Goal: Transaction & Acquisition: Purchase product/service

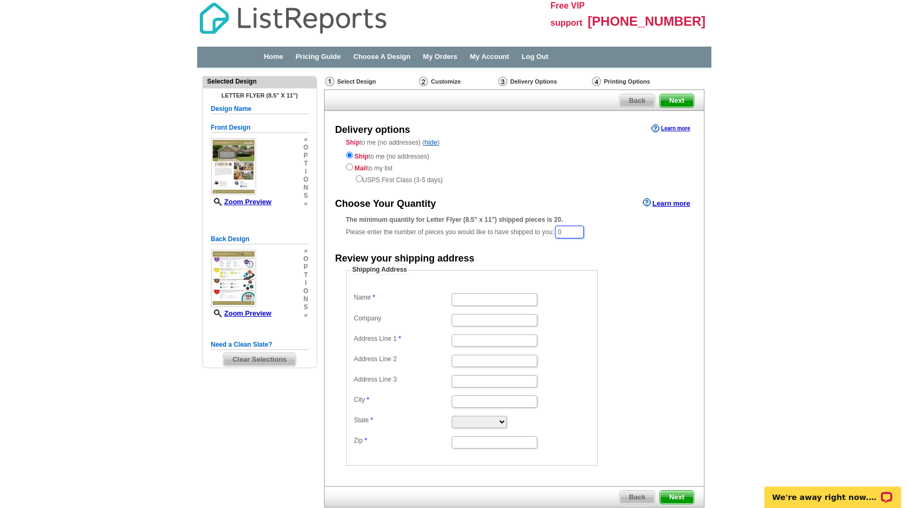
drag, startPoint x: 562, startPoint y: 230, endPoint x: 572, endPoint y: 232, distance: 10.3
click at [572, 232] on input "0" at bounding box center [569, 232] width 29 height 13
type input "50"
click at [493, 297] on input "Name" at bounding box center [495, 300] width 86 height 12
type input "Leo & Laurie Lozano"
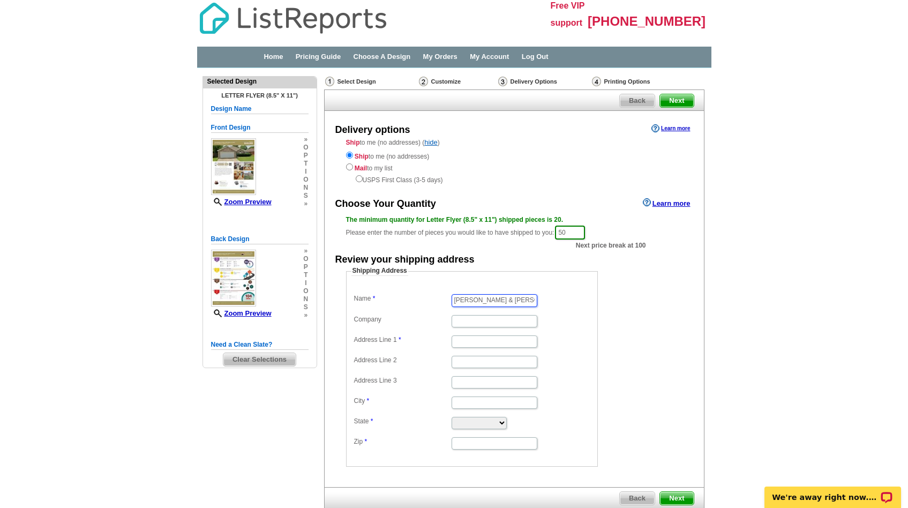
type input "Century 21 Judge Fite - Fort Worth"
type input "6238 Camp Bowie Blvd"
type input "Fort Worth"
select select "TX"
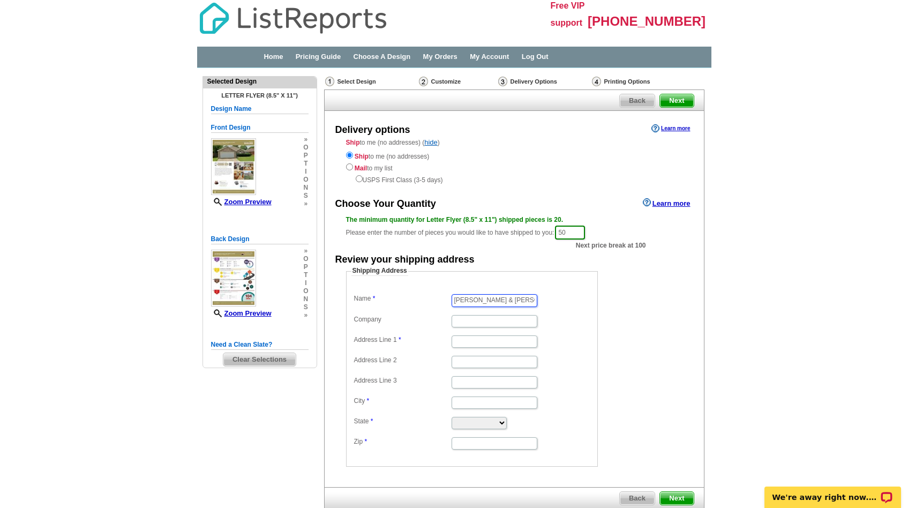
type input "76116"
drag, startPoint x: 500, startPoint y: 381, endPoint x: 435, endPoint y: 384, distance: 65.4
click at [435, 384] on dl "Name Leo & Laurie Lozano Company Century 21 Judge Fite - Fort Worth Address Lin…" at bounding box center [471, 370] width 241 height 159
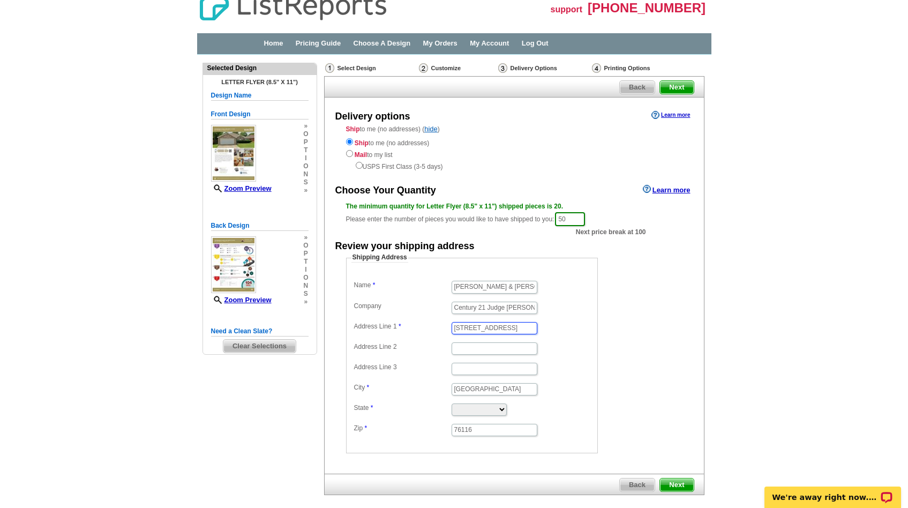
drag, startPoint x: 453, startPoint y: 326, endPoint x: 578, endPoint y: 328, distance: 124.8
click at [578, 328] on dd "6238 Camp Bowie Blvd" at bounding box center [471, 327] width 241 height 16
type input "9001 Stillwater Trail"
type input "Fort Worth"
drag, startPoint x: 509, startPoint y: 370, endPoint x: 424, endPoint y: 362, distance: 86.0
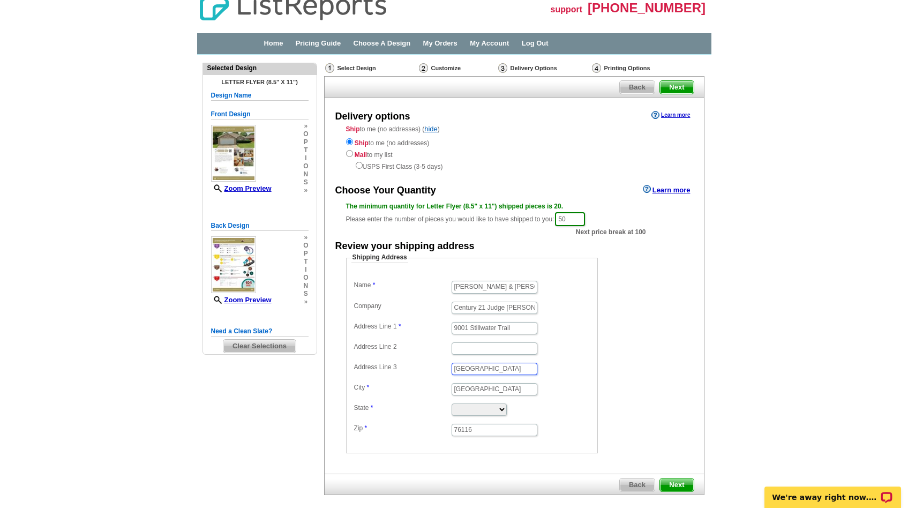
click at [425, 363] on dl "Name Leo & Laurie Lozano Company Century 21 Judge Fite - Fort Worth Address Lin…" at bounding box center [471, 357] width 241 height 159
click at [484, 432] on input "76116" at bounding box center [495, 430] width 86 height 12
type input "76118"
click at [662, 410] on form "Shipping Address Name Leo & Laurie Lozano Company Century 21 Judge Fite - Fort …" at bounding box center [514, 353] width 336 height 200
click at [684, 486] on span "Next" at bounding box center [676, 484] width 33 height 13
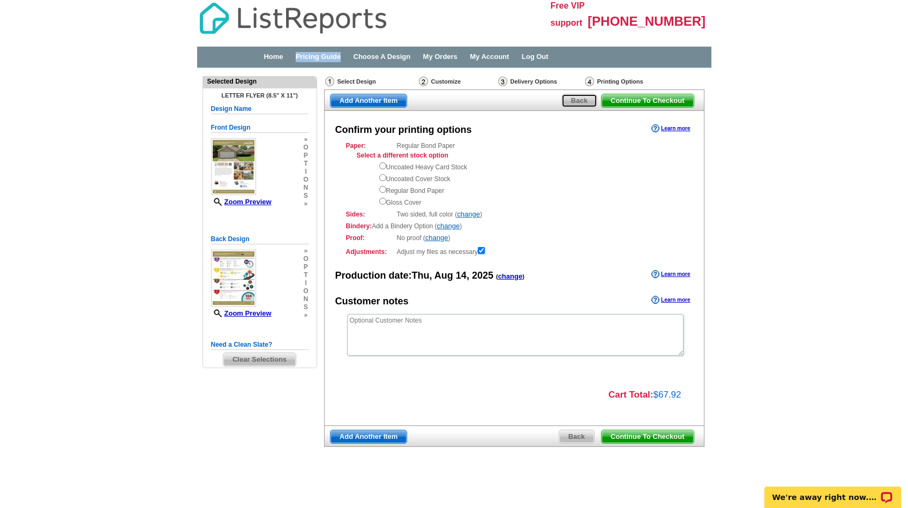
click at [580, 97] on span "Back" at bounding box center [579, 100] width 35 height 13
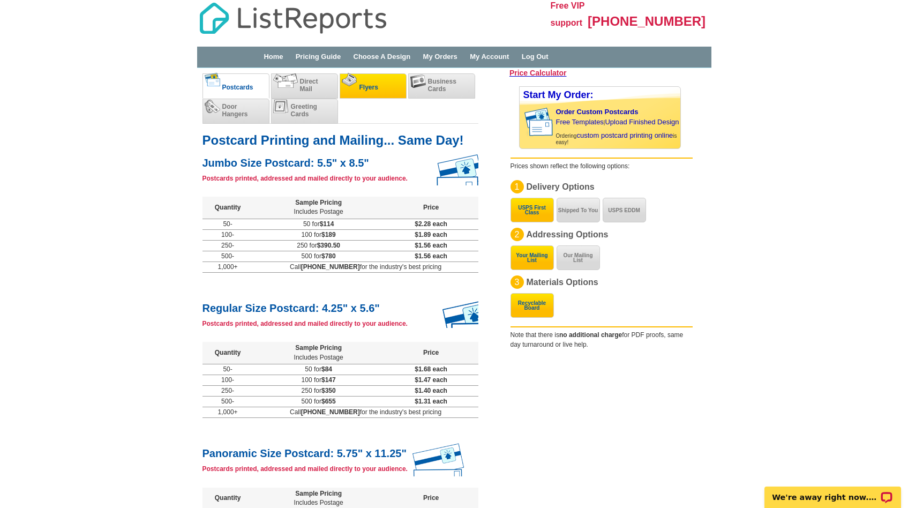
click at [371, 84] on span "Flyers" at bounding box center [368, 87] width 19 height 7
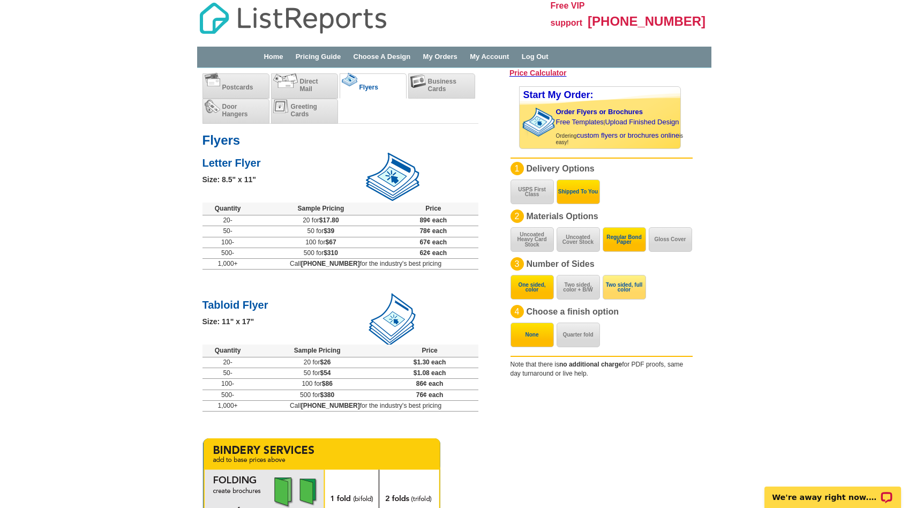
click at [629, 283] on button "Two sided, full color" at bounding box center [624, 287] width 43 height 25
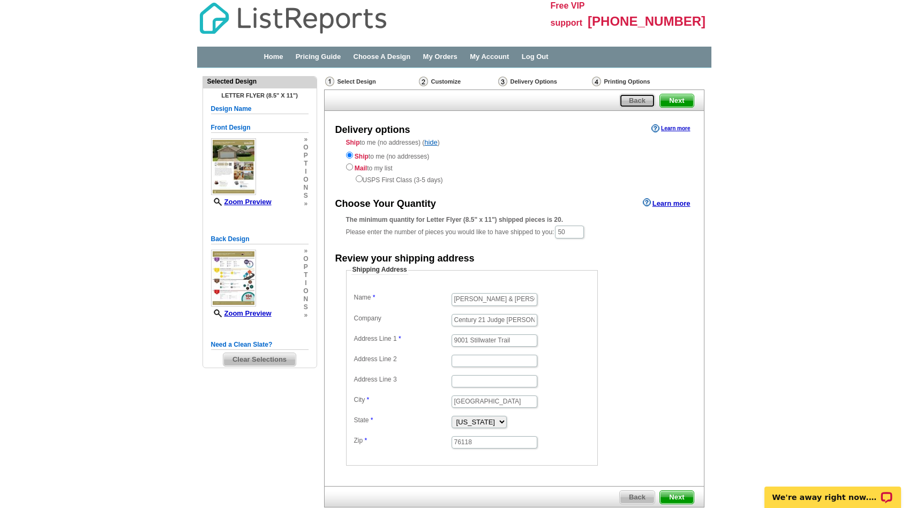
click at [633, 102] on span "Back" at bounding box center [637, 100] width 35 height 13
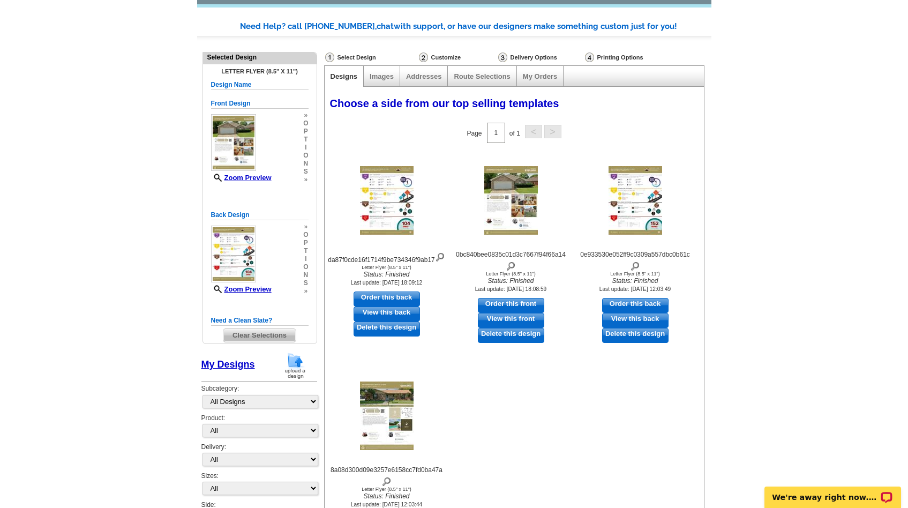
scroll to position [108, 0]
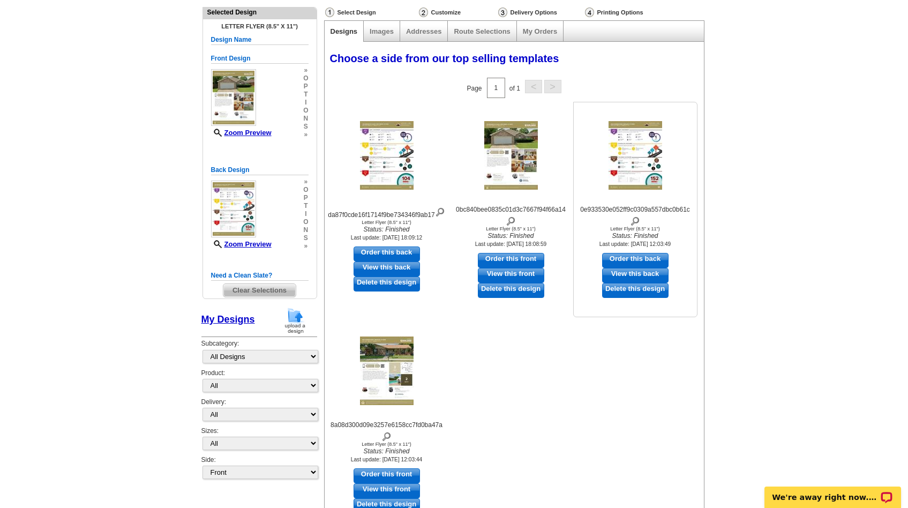
click at [636, 290] on link "Delete this design" at bounding box center [635, 290] width 66 height 15
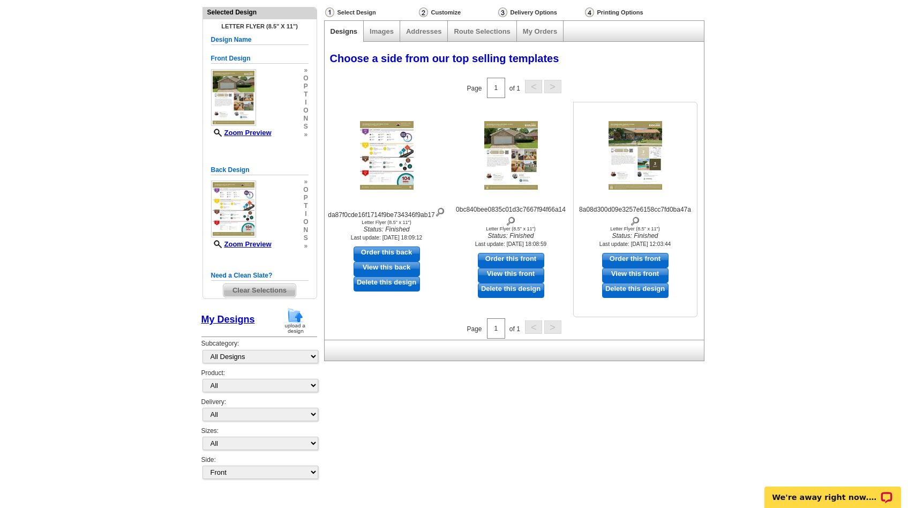
click at [658, 289] on link "Delete this design" at bounding box center [635, 290] width 66 height 15
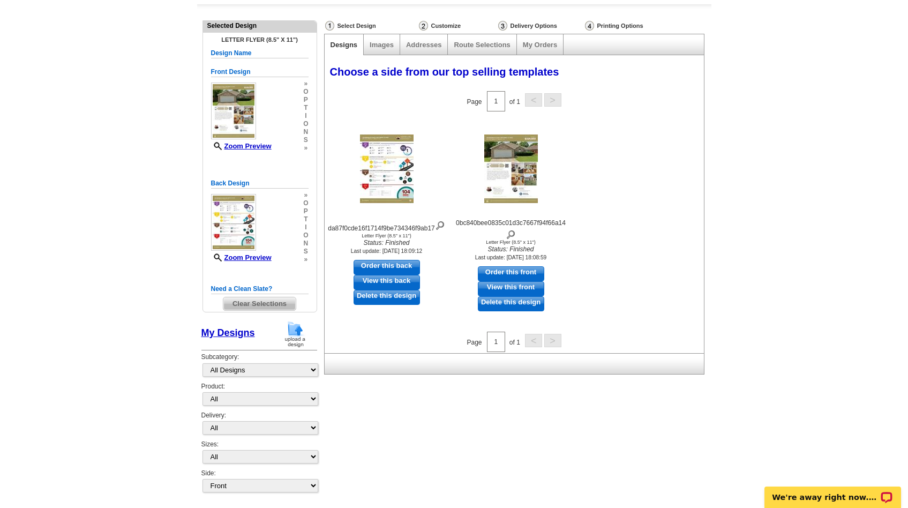
scroll to position [0, 0]
